Goal: Information Seeking & Learning: Learn about a topic

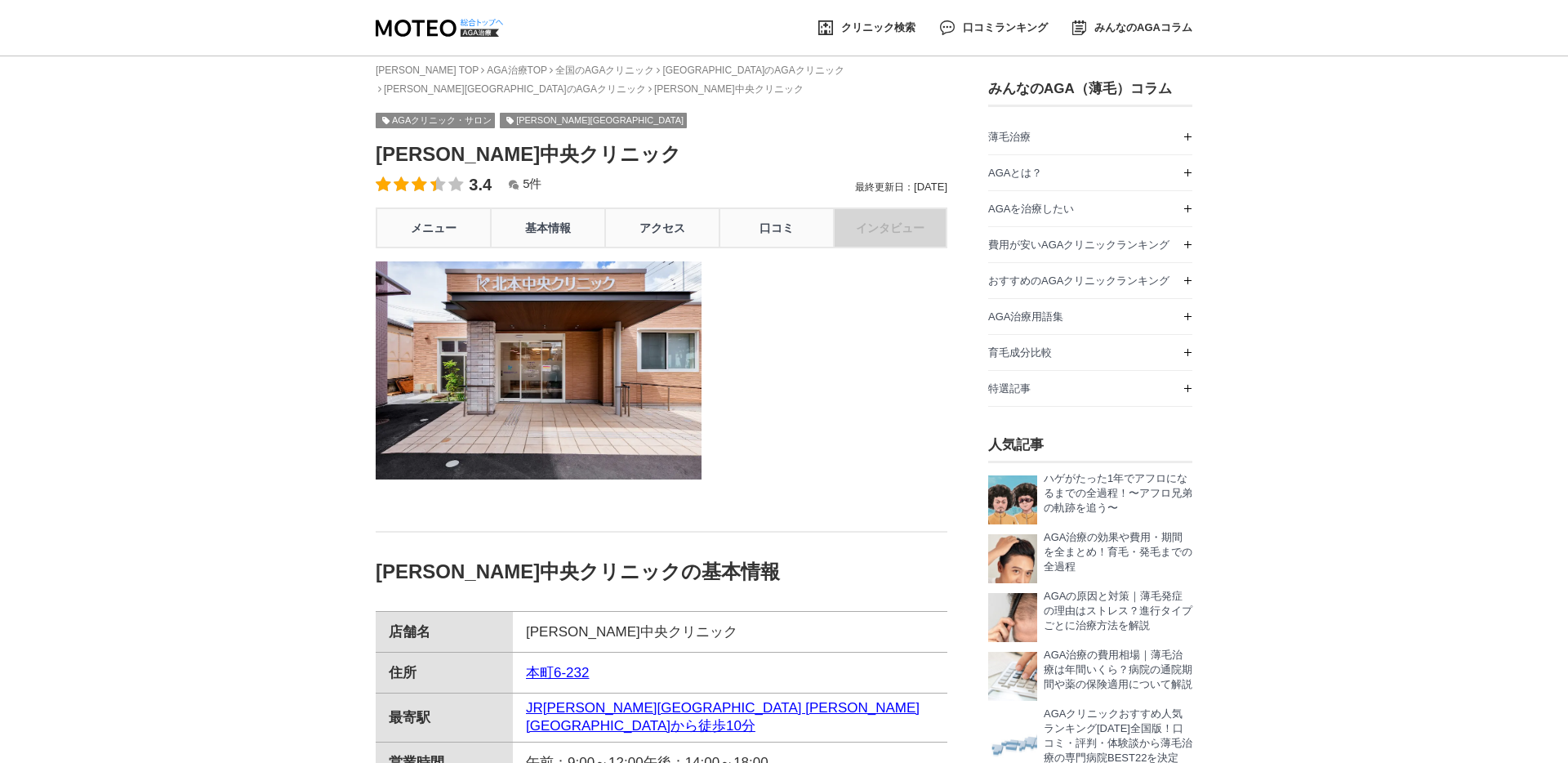
drag, startPoint x: 376, startPoint y: 141, endPoint x: 597, endPoint y: 141, distance: 221.0
click at [597, 141] on h1 "[PERSON_NAME]中央クリニック" at bounding box center [661, 154] width 571 height 26
copy h1 "[PERSON_NAME]中央クリニック"
